Goal: Contribute content: Contribute content

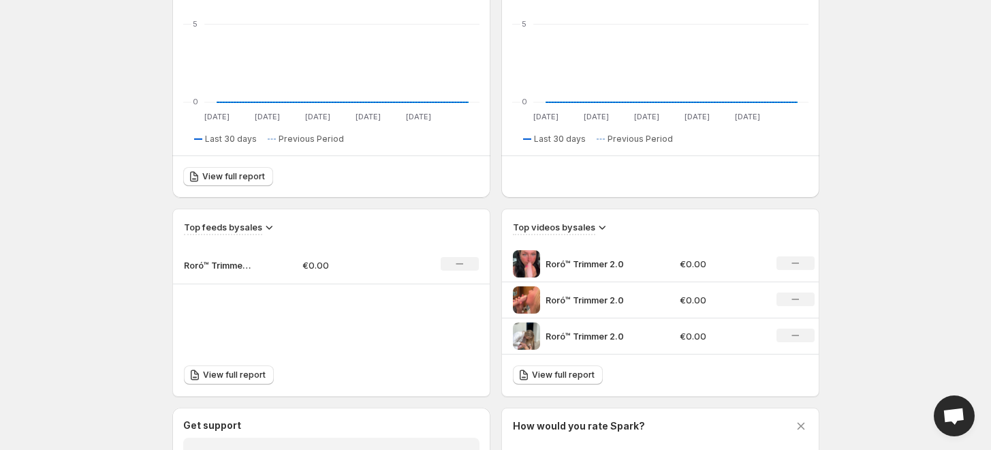
scroll to position [378, 0]
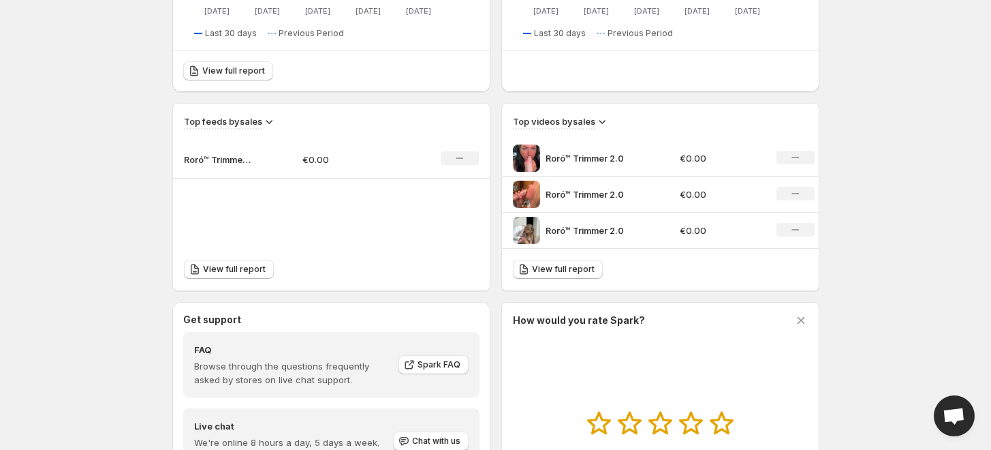
click at [605, 121] on icon at bounding box center [602, 122] width 7 height 4
click at [605, 165] on span "Views" at bounding box center [594, 170] width 26 height 11
click at [601, 121] on icon at bounding box center [600, 121] width 14 height 14
click at [594, 183] on button "Clicks" at bounding box center [602, 193] width 54 height 22
click at [595, 120] on h3 "Top videos by clicks" at bounding box center [555, 121] width 84 height 14
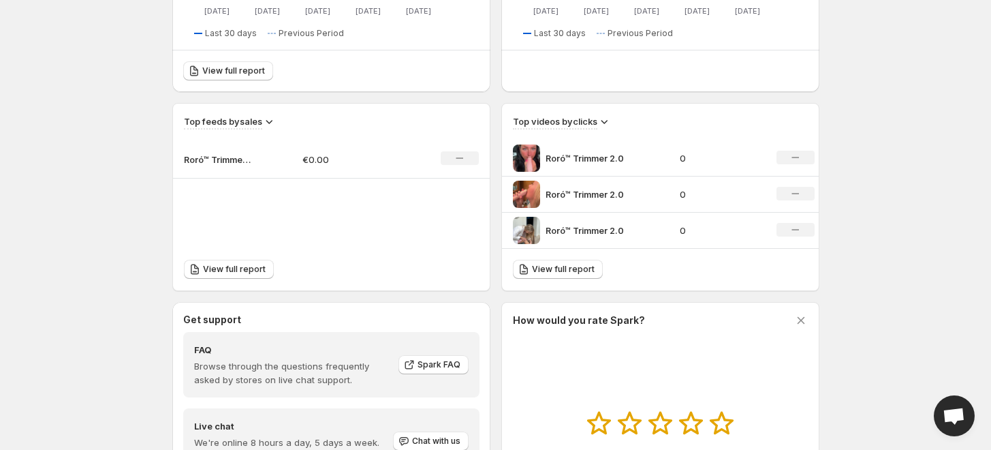
click at [605, 120] on icon at bounding box center [604, 121] width 14 height 14
click at [605, 144] on span "Sales" at bounding box center [595, 147] width 23 height 11
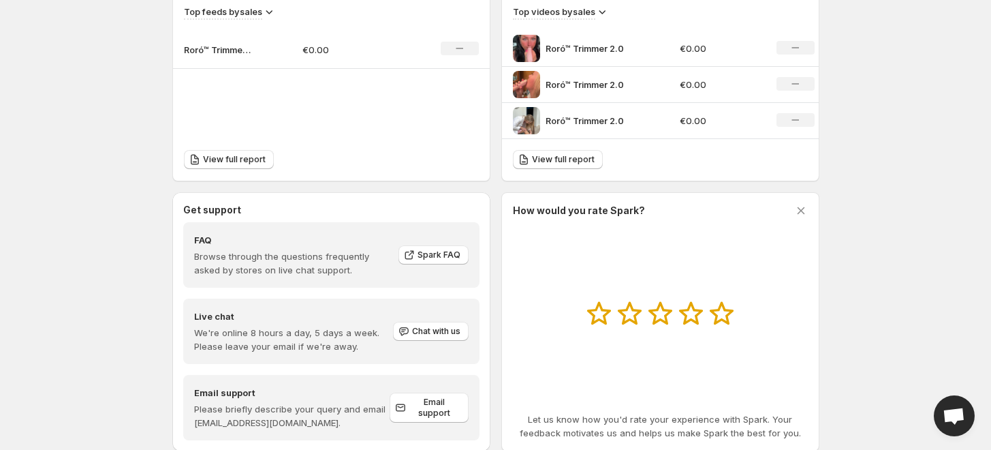
scroll to position [522, 0]
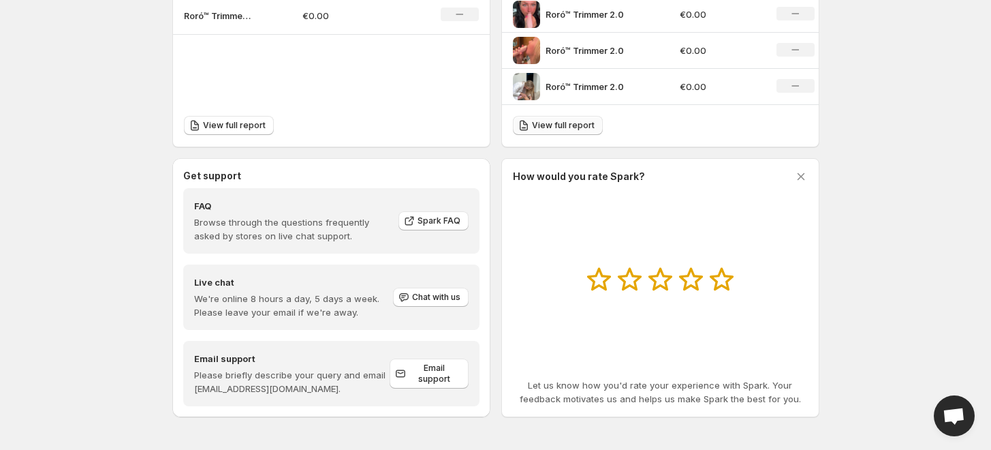
click at [550, 126] on span "View full report" at bounding box center [563, 125] width 63 height 11
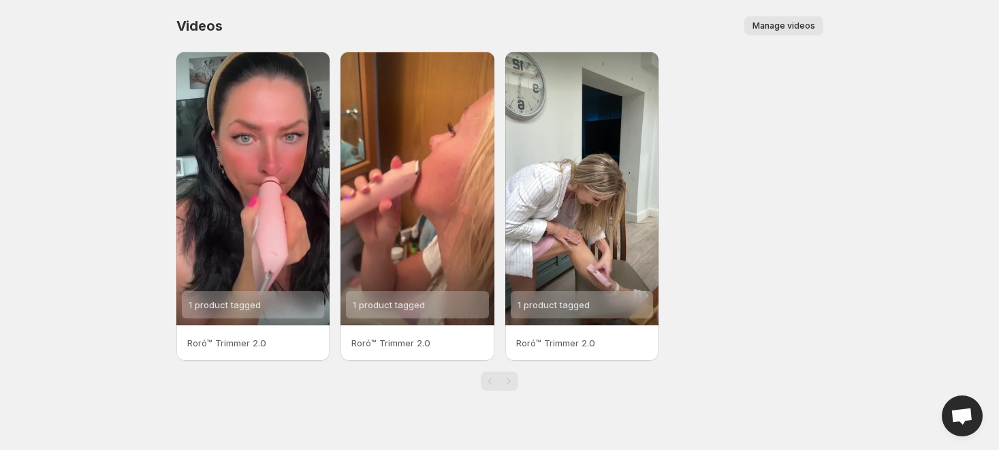
click at [582, 347] on p "Roró™ Trimmer 2.0" at bounding box center [582, 343] width 132 height 14
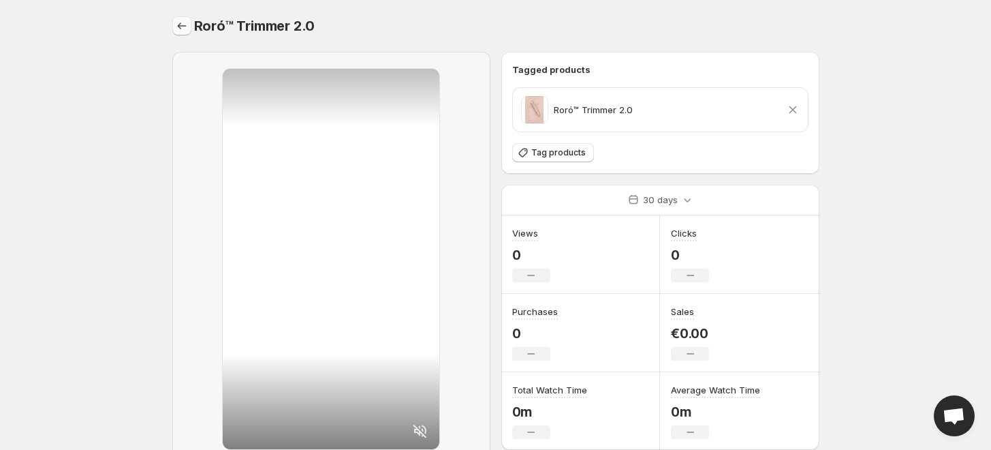
click at [181, 18] on button "Settings" at bounding box center [181, 25] width 19 height 19
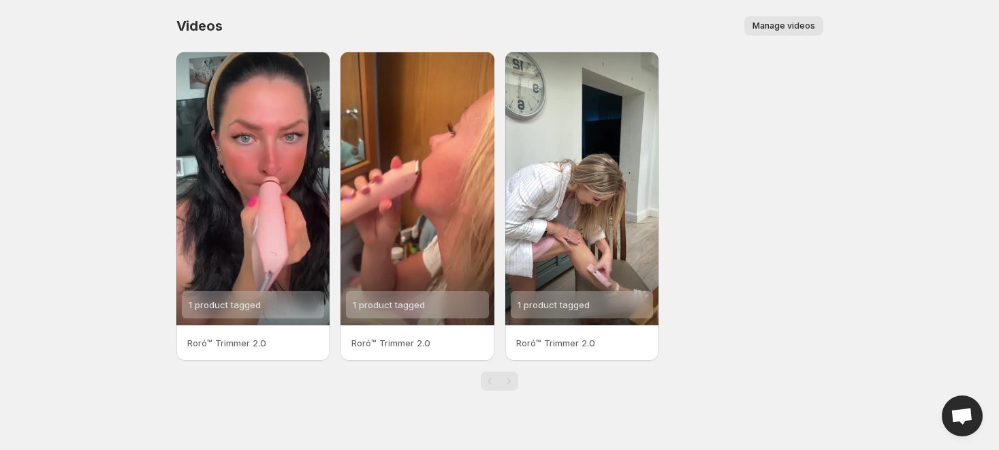
click at [806, 25] on span "Manage videos" at bounding box center [784, 25] width 63 height 11
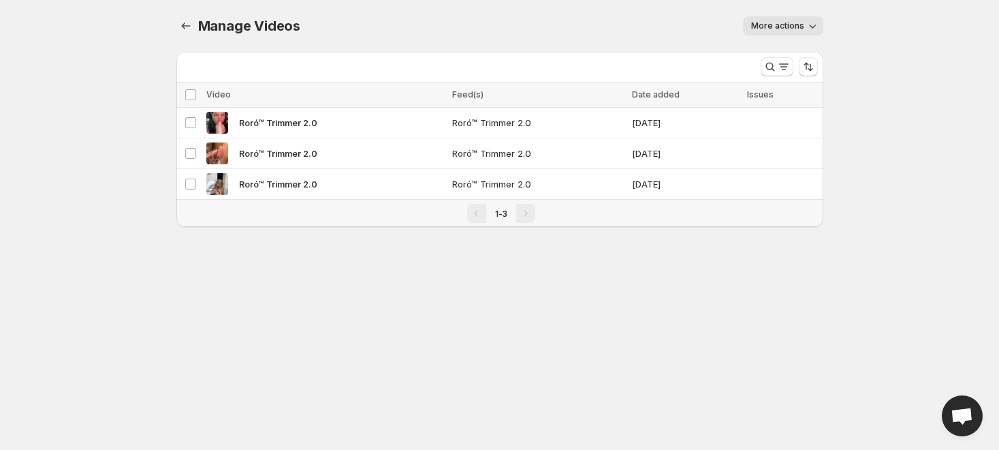
click at [799, 24] on span "More actions" at bounding box center [777, 25] width 53 height 11
click at [519, 219] on div "Pagination" at bounding box center [525, 213] width 19 height 19
click at [470, 215] on div "Pagination" at bounding box center [476, 213] width 19 height 19
click at [189, 23] on icon "Manage Videos" at bounding box center [186, 26] width 14 height 14
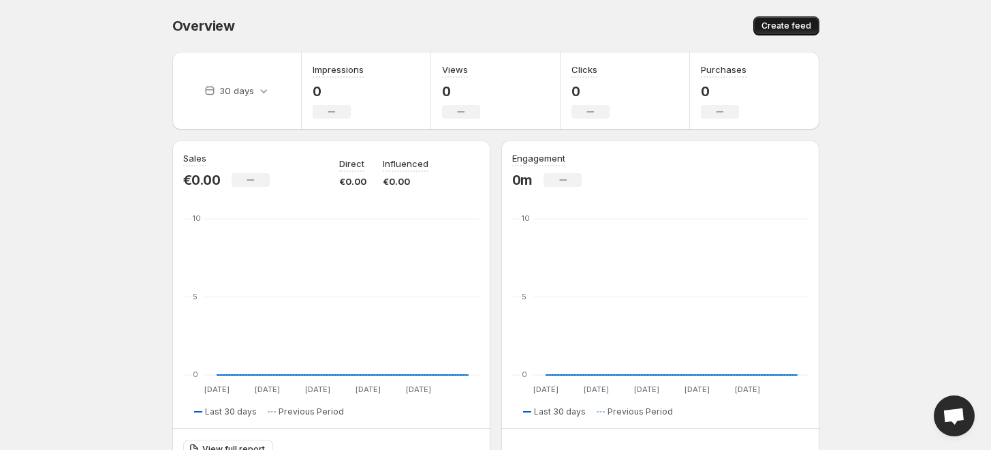
click at [773, 25] on span "Create feed" at bounding box center [787, 25] width 50 height 11
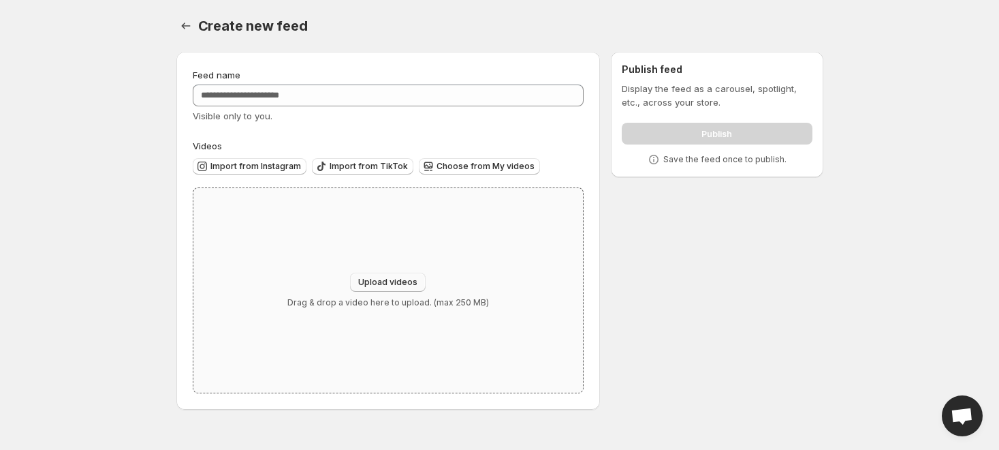
click at [385, 281] on span "Upload videos" at bounding box center [387, 282] width 59 height 11
type input "**********"
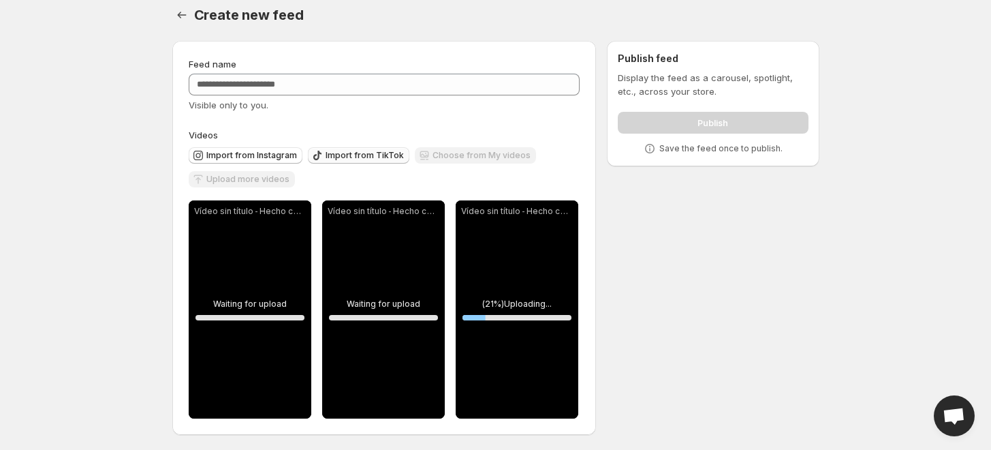
scroll to position [13, 0]
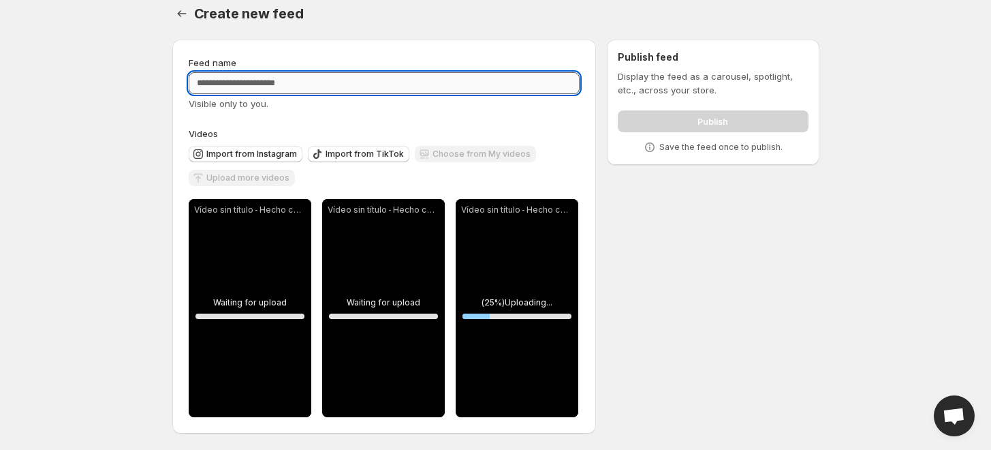
click at [314, 73] on input "Feed name" at bounding box center [385, 83] width 392 height 22
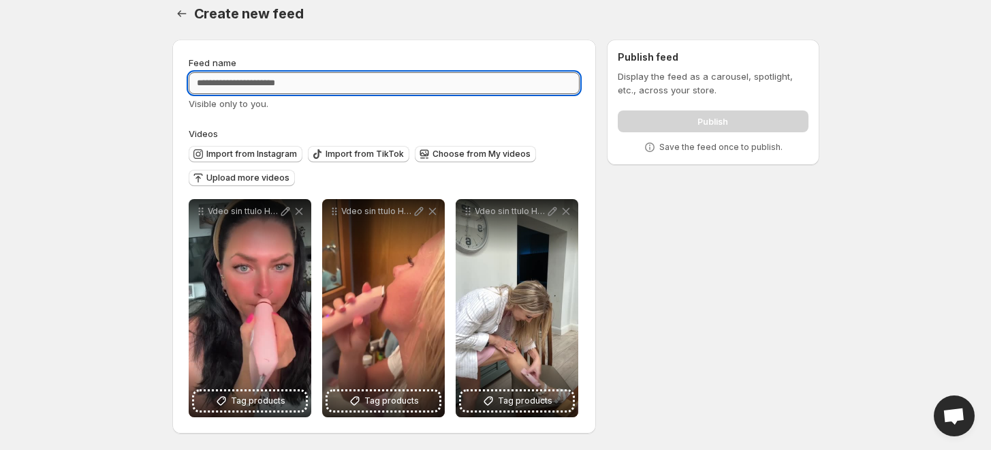
paste input "**********"
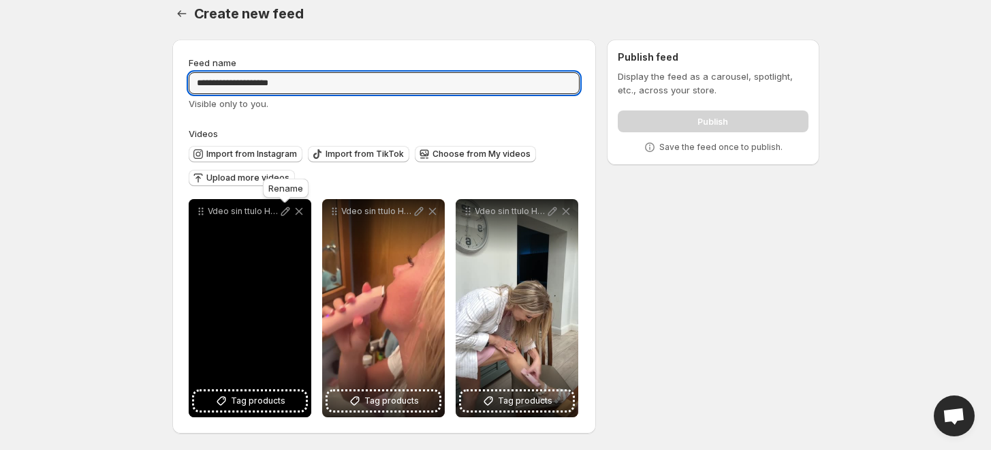
type input "**********"
click at [287, 212] on icon at bounding box center [286, 211] width 14 height 14
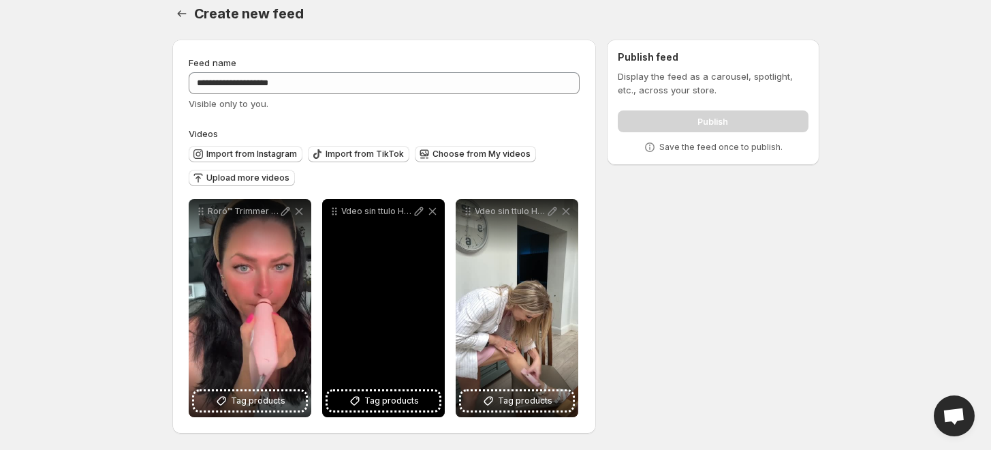
click at [419, 211] on icon at bounding box center [419, 211] width 14 height 14
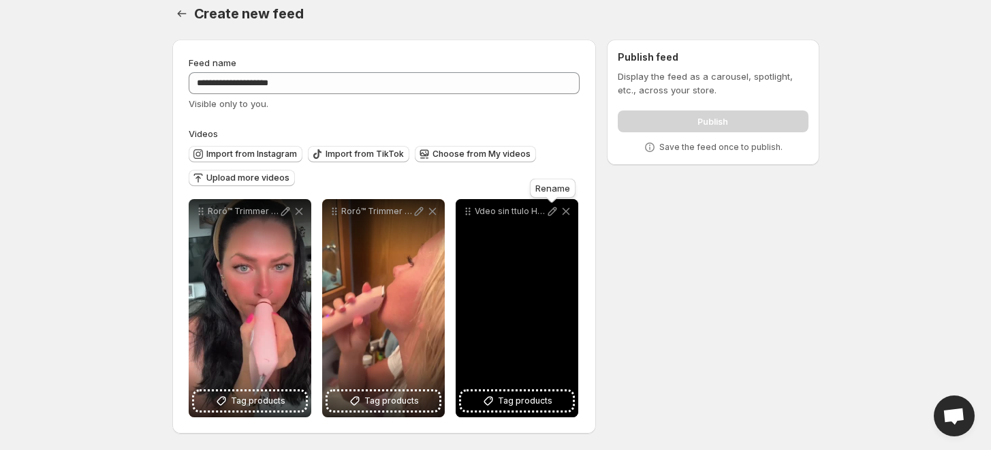
click at [554, 208] on icon at bounding box center [553, 211] width 14 height 14
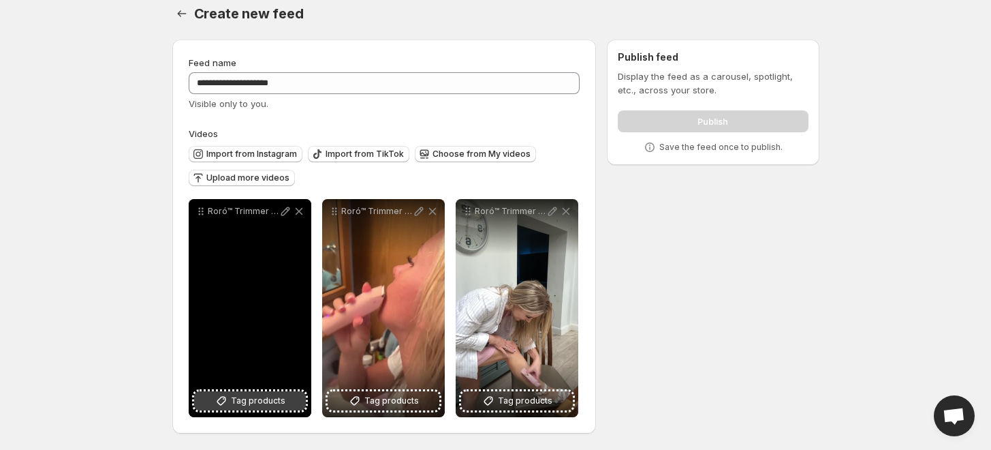
click at [262, 395] on span "Tag products" at bounding box center [258, 401] width 54 height 14
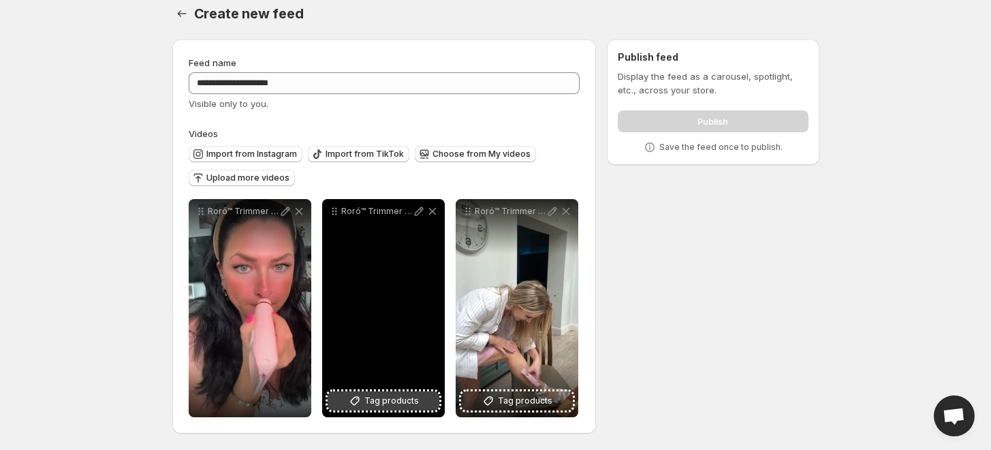
click at [359, 396] on icon at bounding box center [355, 401] width 14 height 14
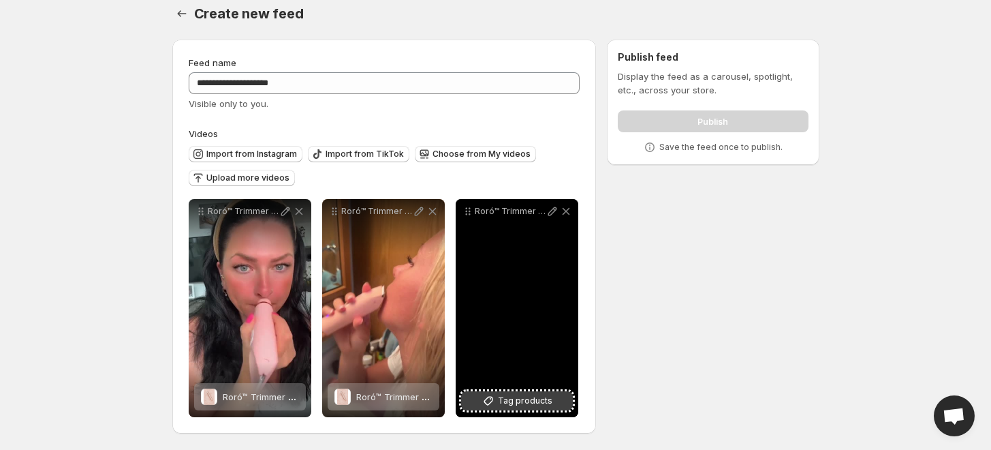
click at [523, 399] on span "Tag products" at bounding box center [525, 401] width 54 height 14
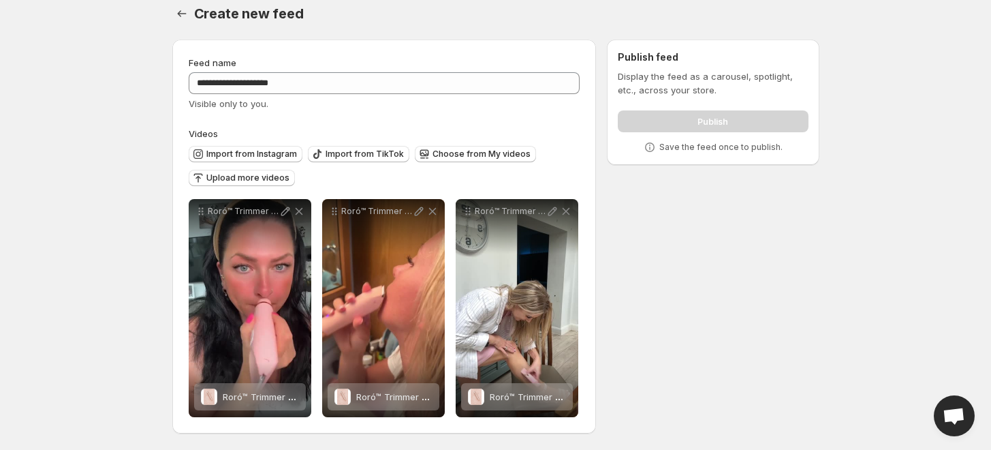
scroll to position [0, 0]
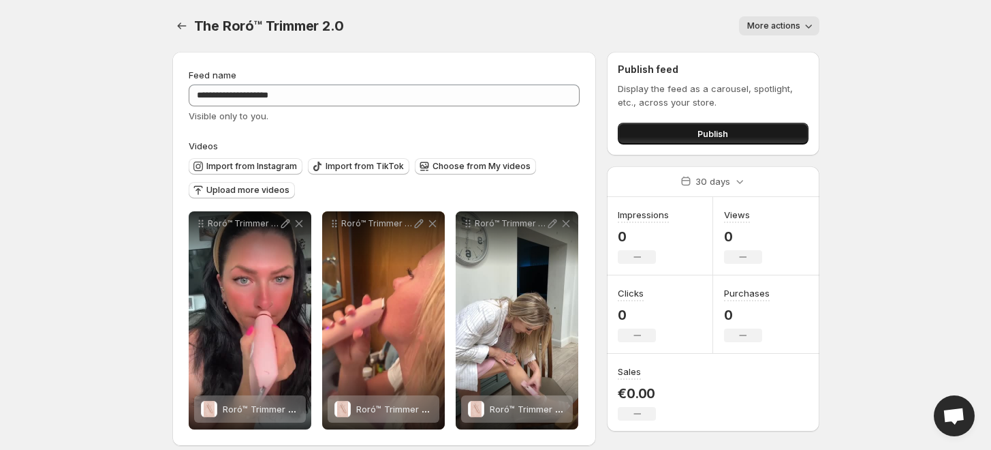
click at [745, 130] on button "Publish" at bounding box center [713, 134] width 190 height 22
click at [774, 23] on span "More actions" at bounding box center [773, 25] width 53 height 11
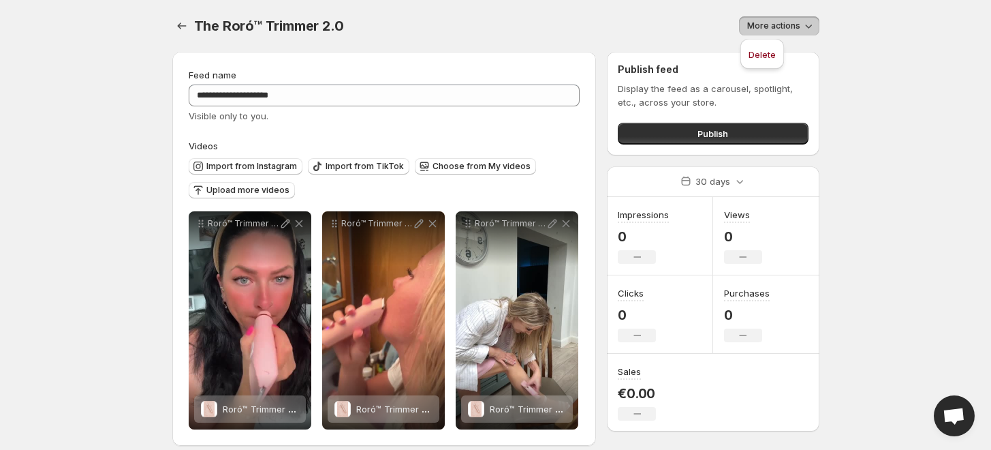
click at [775, 22] on span "More actions" at bounding box center [773, 25] width 53 height 11
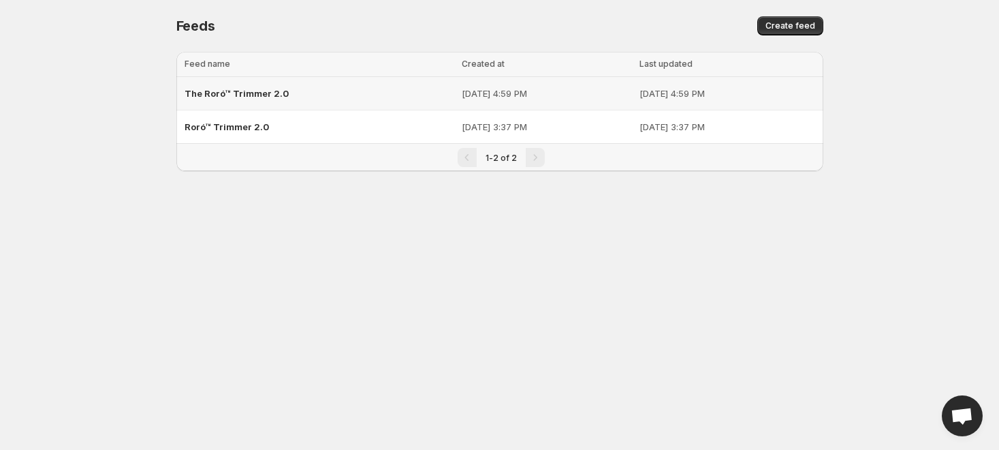
click at [649, 91] on p "[DATE] 4:59 PM" at bounding box center [728, 94] width 176 height 14
click at [779, 16] on button "Create feed" at bounding box center [791, 25] width 66 height 19
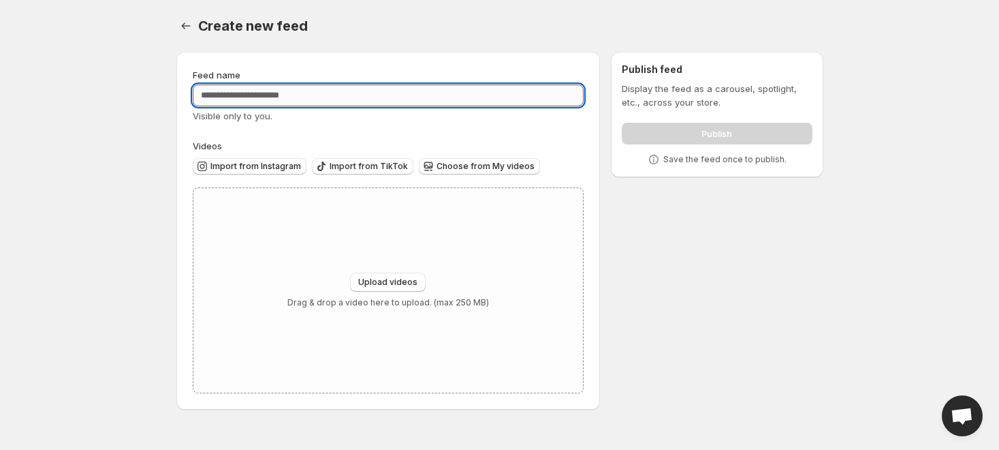
click at [300, 102] on input "Feed name" at bounding box center [389, 95] width 392 height 22
paste input "**********"
type input "**********"
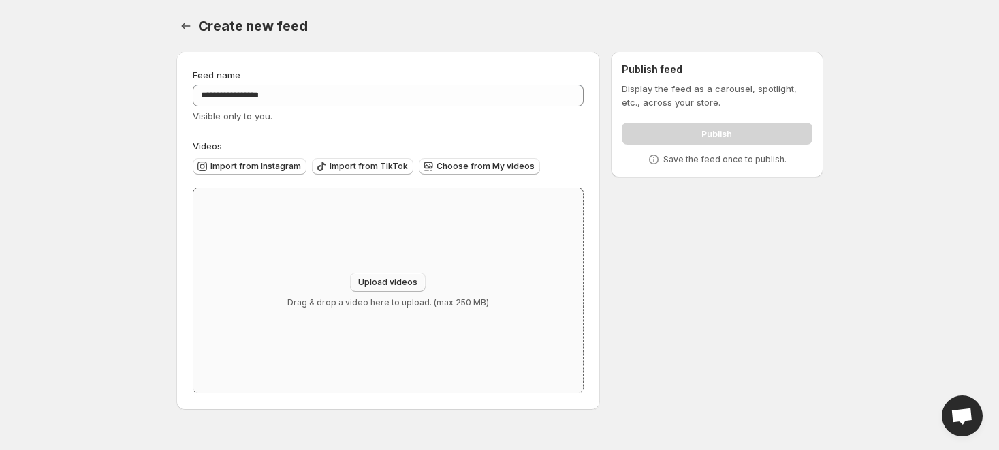
click at [407, 277] on span "Upload videos" at bounding box center [387, 282] width 59 height 11
type input "**********"
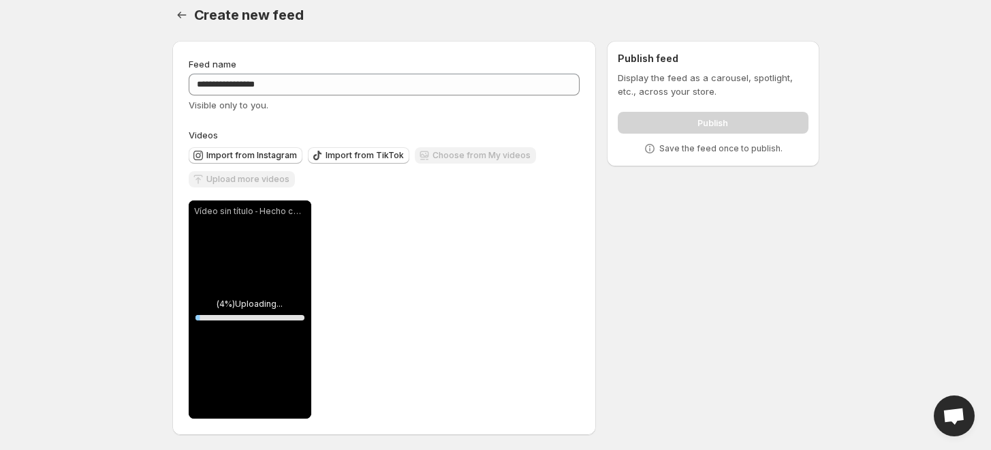
scroll to position [13, 0]
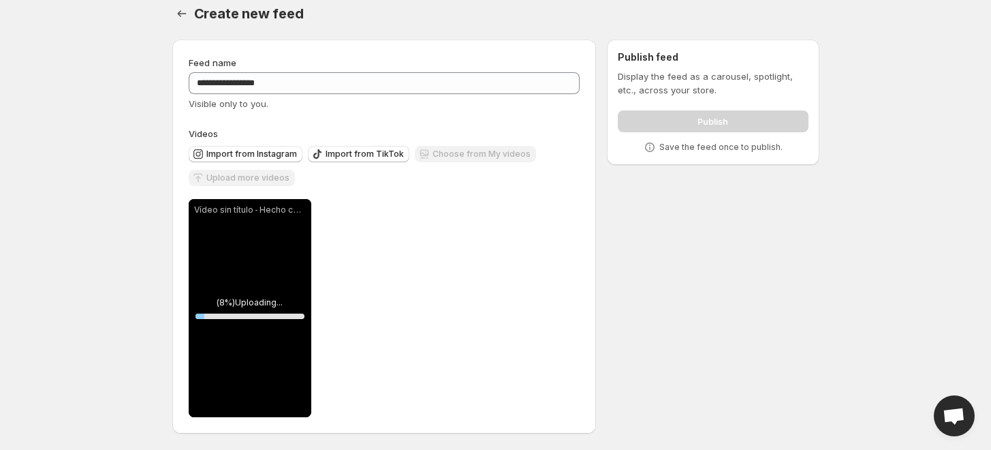
click at [270, 209] on p "Vídeo sin título ‐ Hecho con [PERSON_NAME] (1).mp4" at bounding box center [250, 209] width 112 height 11
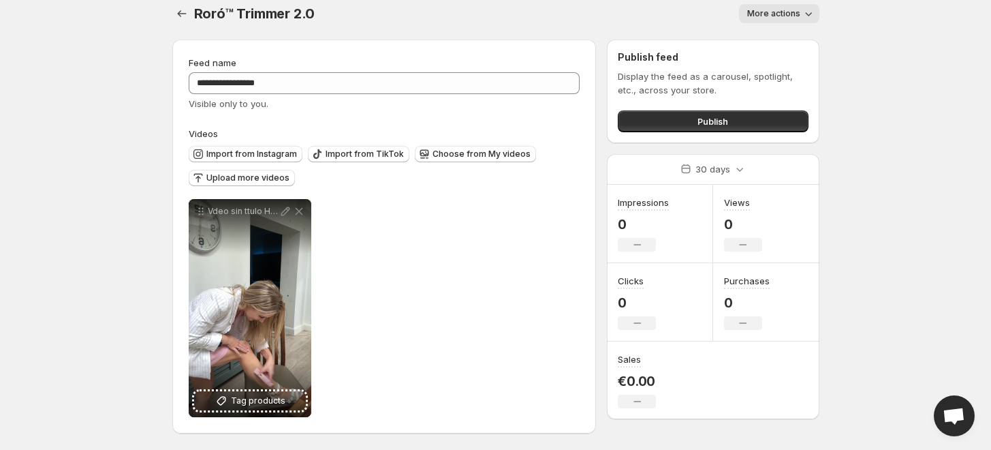
scroll to position [0, 0]
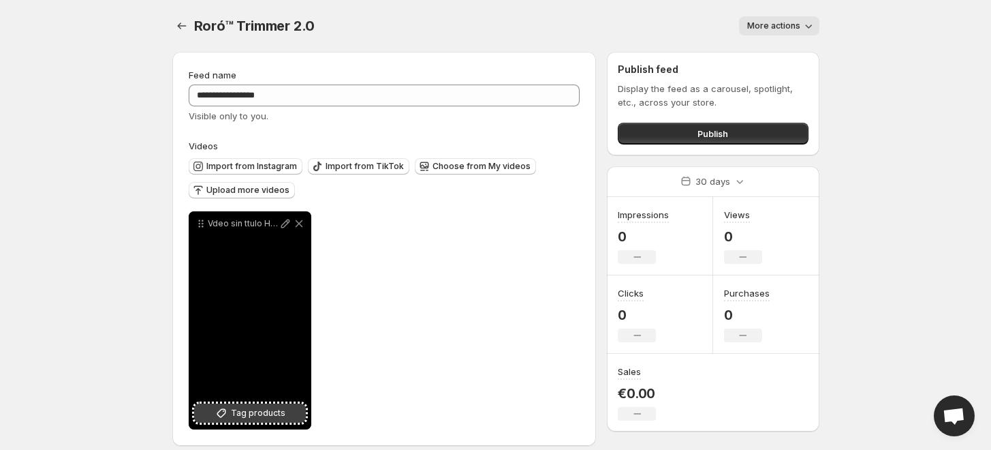
click at [276, 415] on span "Tag products" at bounding box center [258, 413] width 54 height 14
click at [280, 223] on icon at bounding box center [286, 224] width 14 height 14
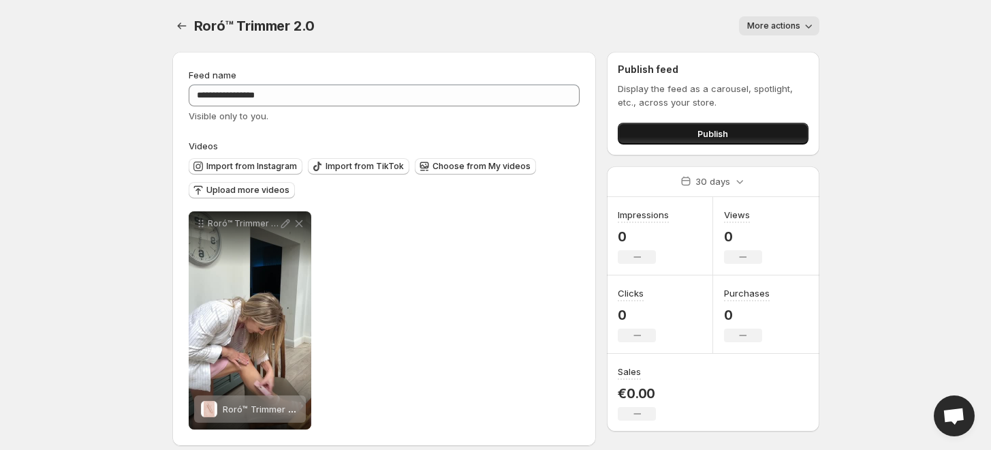
click at [728, 131] on span "Publish" at bounding box center [713, 134] width 31 height 14
click at [726, 131] on span "Publish" at bounding box center [713, 134] width 31 height 14
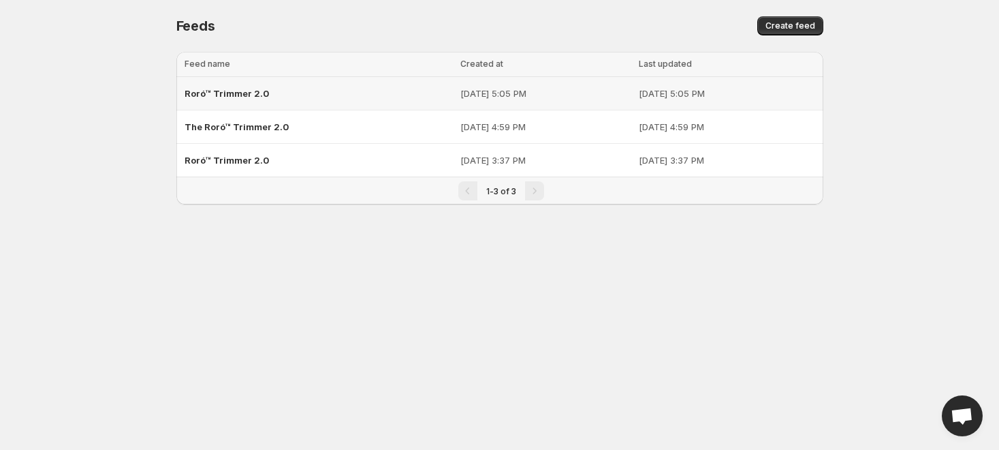
drag, startPoint x: 253, startPoint y: 93, endPoint x: 162, endPoint y: 285, distance: 213.0
click at [162, 285] on body "Home Feeds Videos Subscription Settings Feeds. This page is ready Feeds Create …" at bounding box center [499, 225] width 999 height 450
click at [213, 101] on div "Roró™ Trimmer 2.0" at bounding box center [319, 93] width 268 height 25
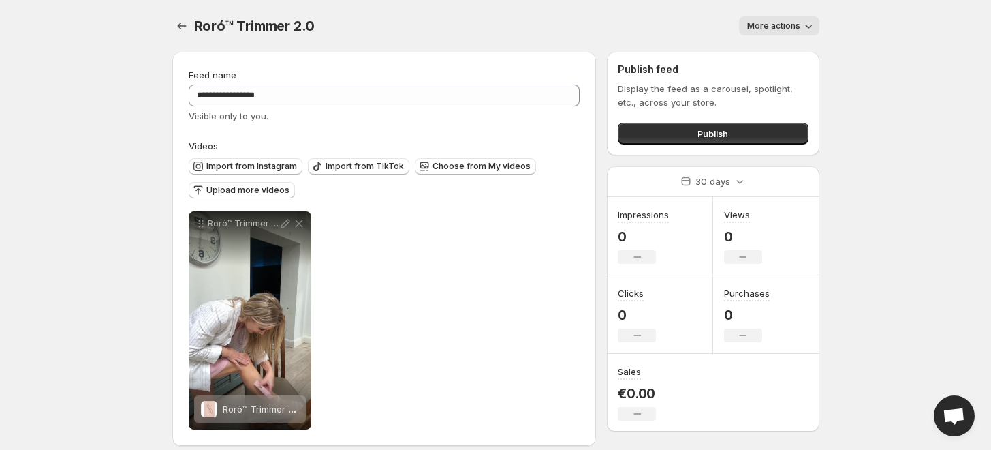
click at [788, 28] on span "More actions" at bounding box center [773, 25] width 53 height 11
click at [764, 59] on span "Delete" at bounding box center [762, 54] width 27 height 11
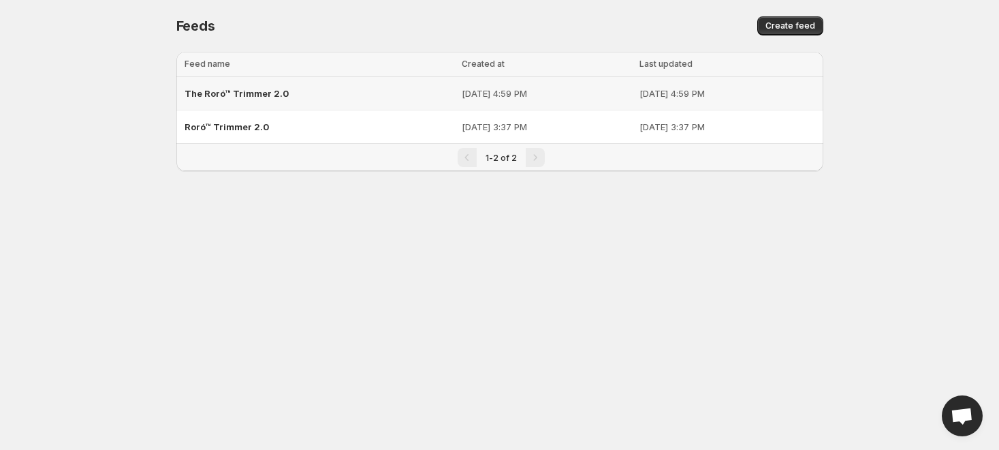
click at [297, 94] on div "The Roró™ Trimmer 2.0" at bounding box center [319, 93] width 269 height 25
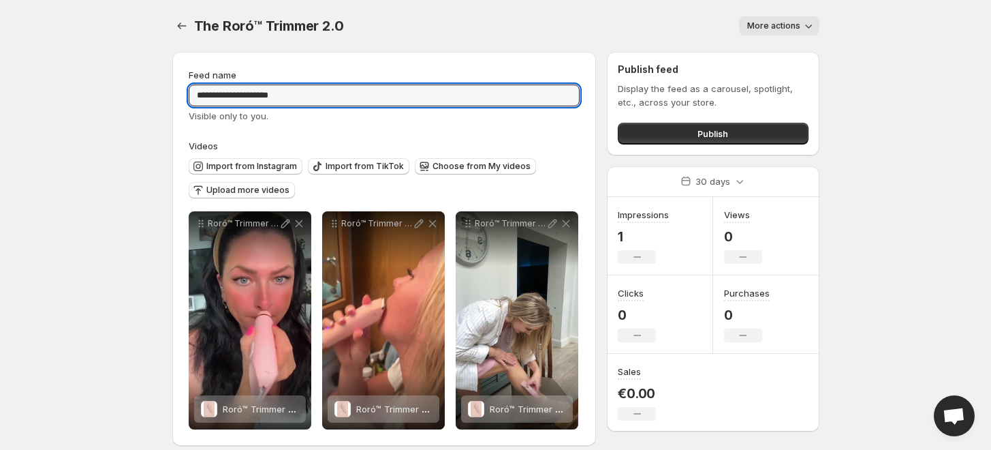
drag, startPoint x: 327, startPoint y: 92, endPoint x: 98, endPoint y: 84, distance: 229.0
click at [98, 84] on body "**********" at bounding box center [495, 225] width 991 height 450
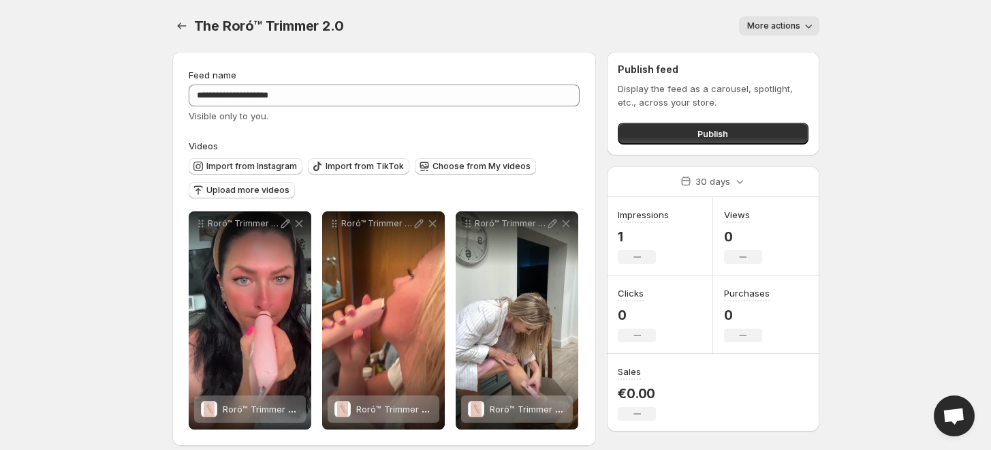
click at [778, 36] on div "The Roró™ Trimmer 2.0. This page is ready The Roró™ Trimmer 2.0 More actions Mo…" at bounding box center [495, 26] width 647 height 52
click at [782, 29] on span "More actions" at bounding box center [773, 25] width 53 height 11
click at [769, 59] on span "Delete" at bounding box center [762, 55] width 27 height 14
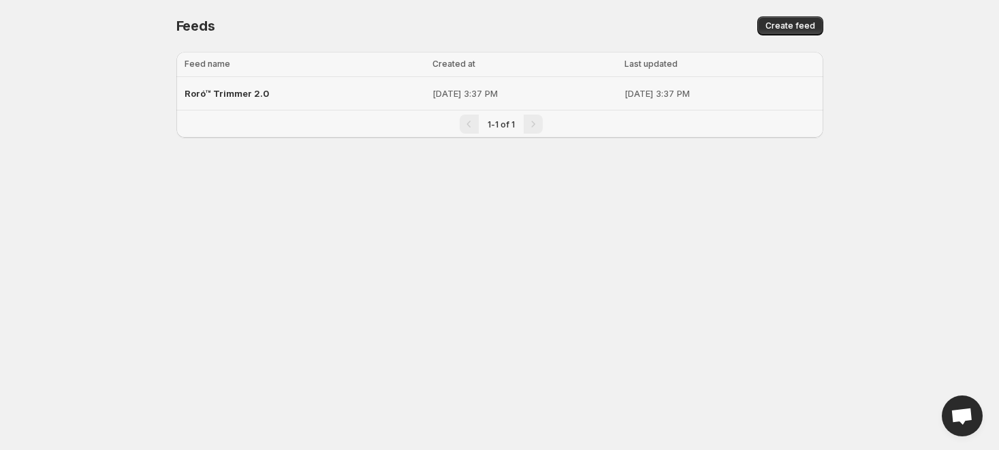
click at [260, 81] on div "Roró™ Trimmer 2.0" at bounding box center [305, 93] width 240 height 25
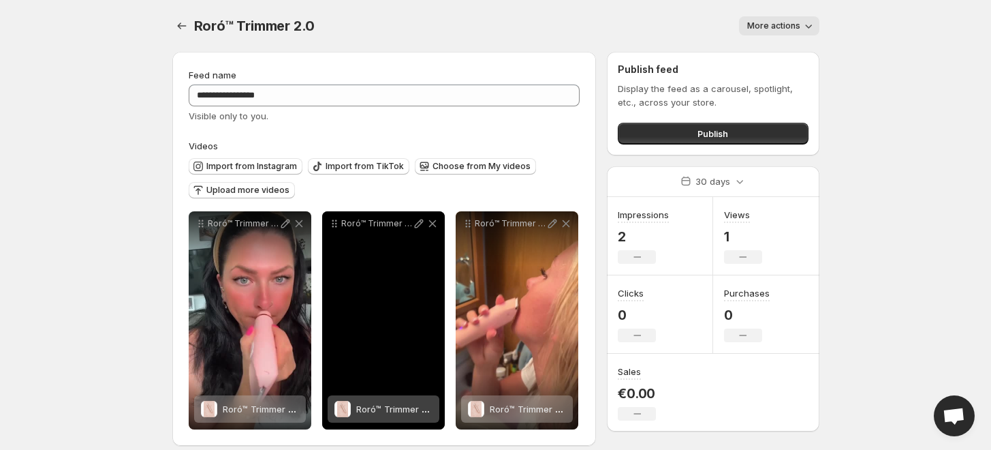
scroll to position [13, 0]
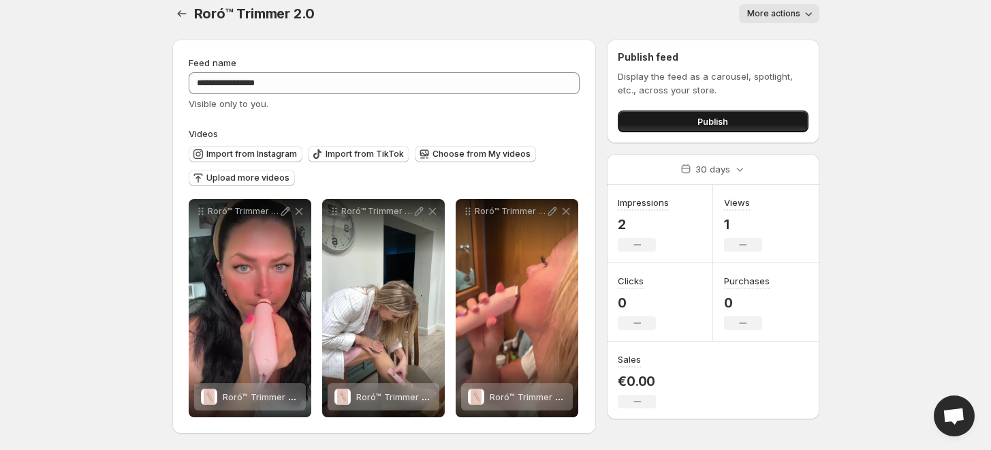
click at [709, 128] on button "Publish" at bounding box center [713, 121] width 190 height 22
